Goal: Task Accomplishment & Management: Manage account settings

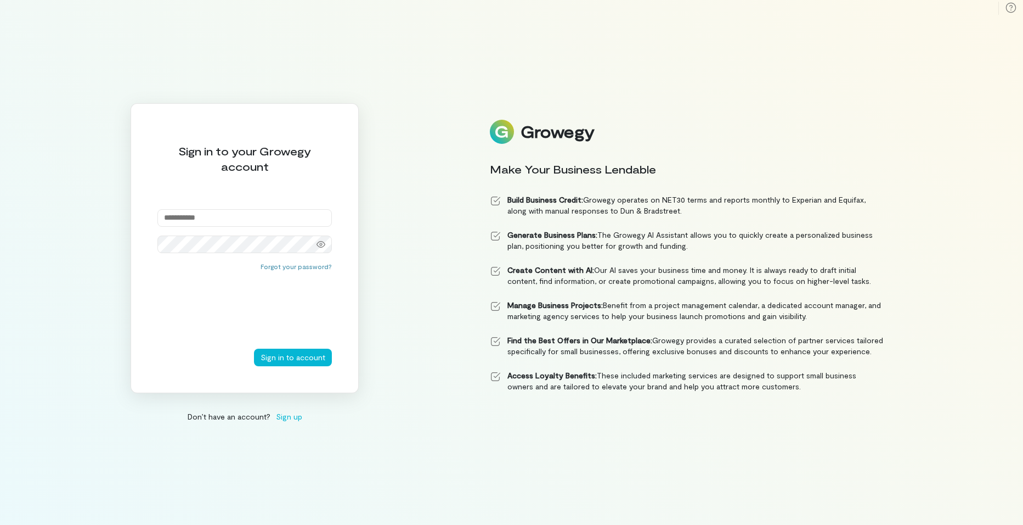
click at [307, 219] on input "email" at bounding box center [244, 218] width 175 height 18
click at [323, 221] on img at bounding box center [322, 217] width 9 height 9
click at [325, 219] on span "1" at bounding box center [325, 221] width 6 height 7
type input "**********"
click at [318, 245] on icon at bounding box center [321, 244] width 9 height 7
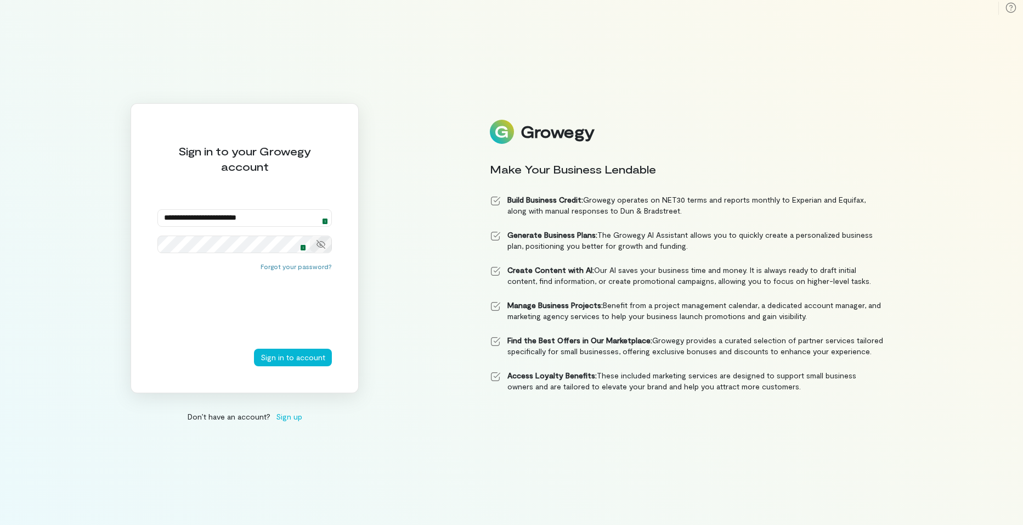
click at [319, 245] on icon at bounding box center [321, 244] width 9 height 9
click at [296, 358] on button "Sign in to account" at bounding box center [293, 357] width 78 height 18
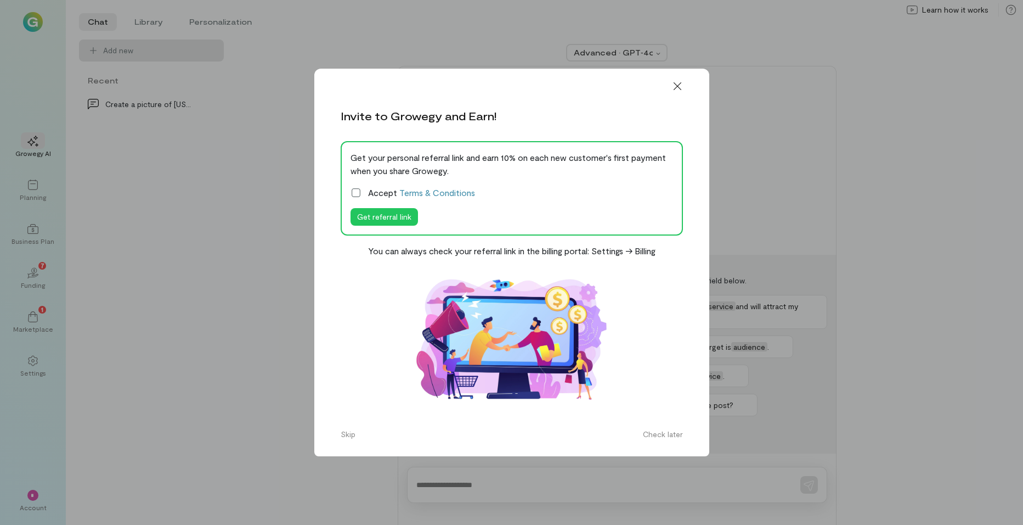
click at [357, 193] on icon at bounding box center [356, 192] width 11 height 11
click at [673, 435] on button "Check later" at bounding box center [663, 434] width 53 height 18
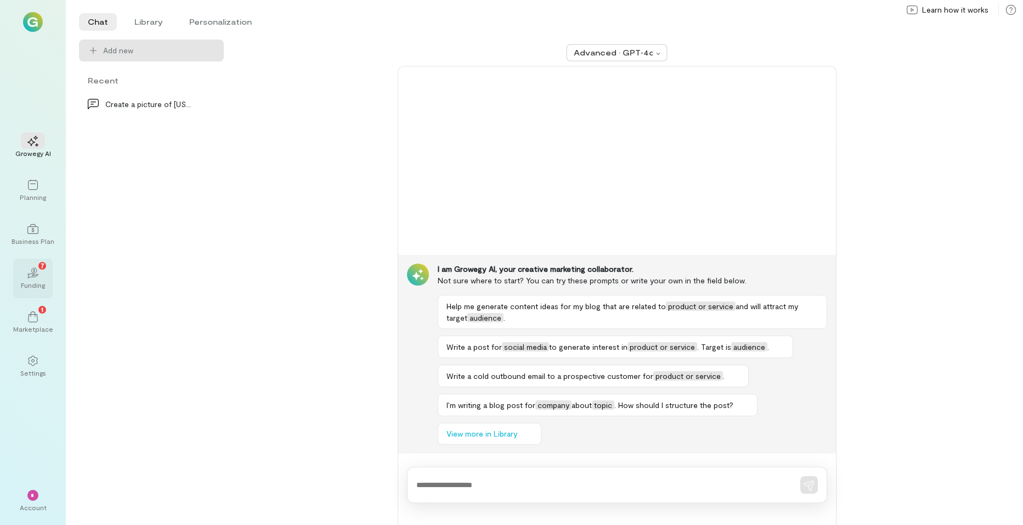
click at [39, 278] on div "02 7" at bounding box center [33, 272] width 24 height 16
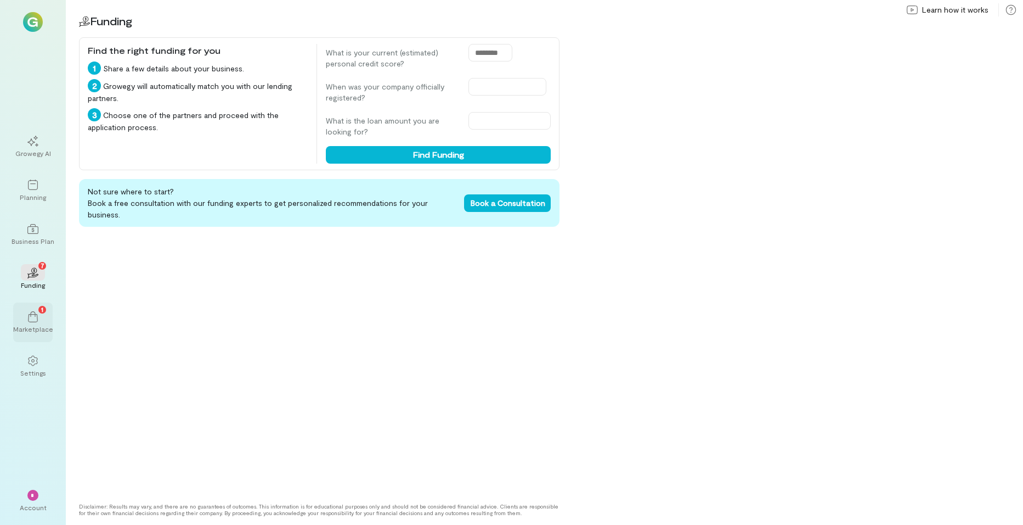
click at [41, 323] on div "1" at bounding box center [33, 316] width 24 height 16
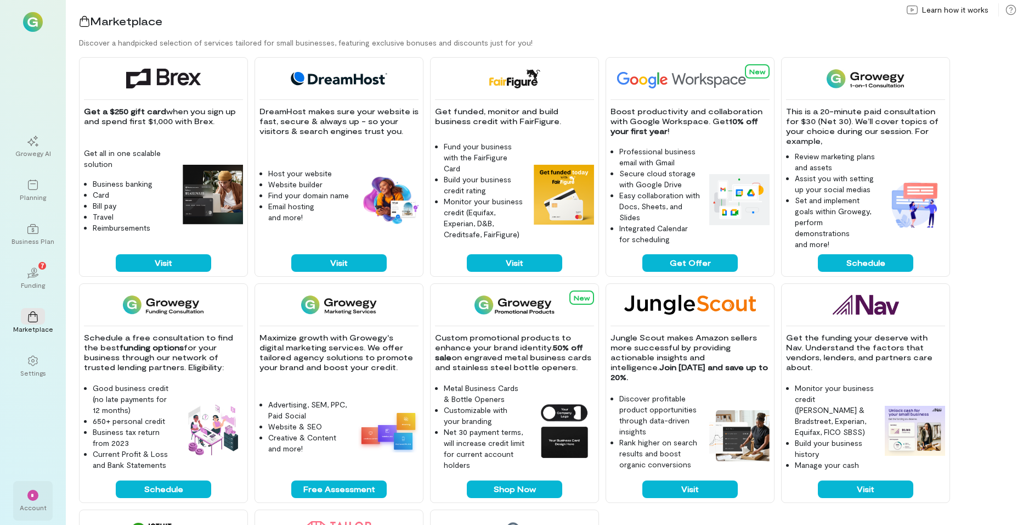
click at [33, 503] on div "Account" at bounding box center [33, 507] width 27 height 9
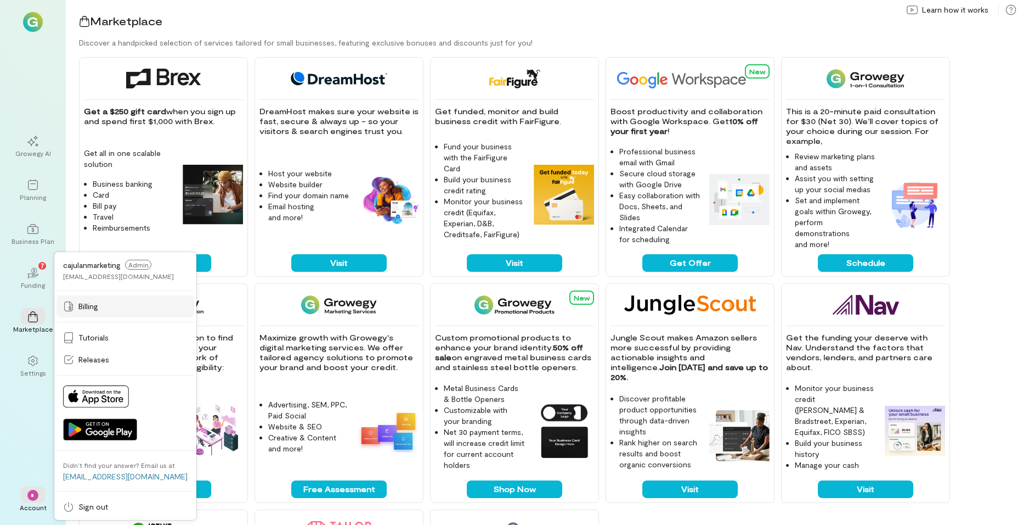
click at [74, 312] on div "Billing" at bounding box center [125, 306] width 125 height 11
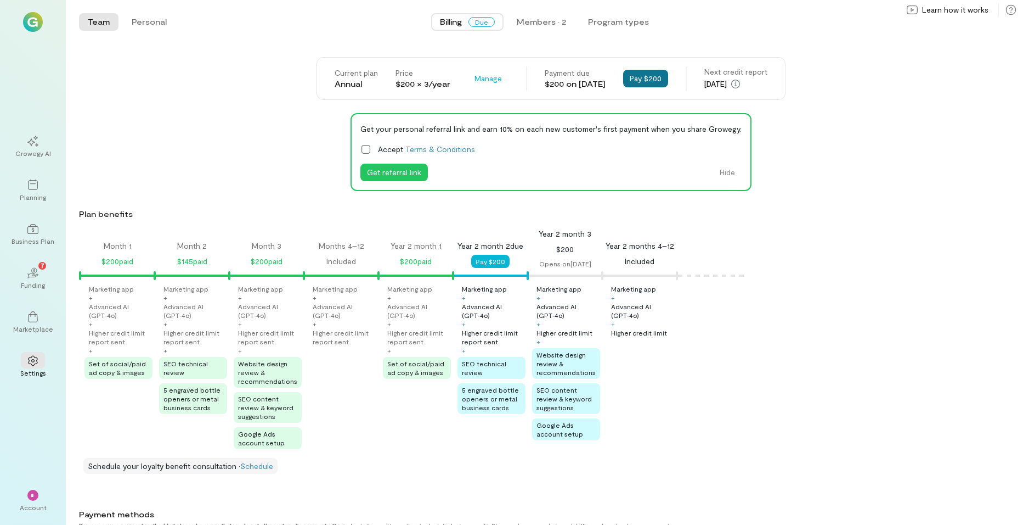
click at [653, 76] on button "Pay $200" at bounding box center [645, 79] width 45 height 18
